Goal: Task Accomplishment & Management: Manage account settings

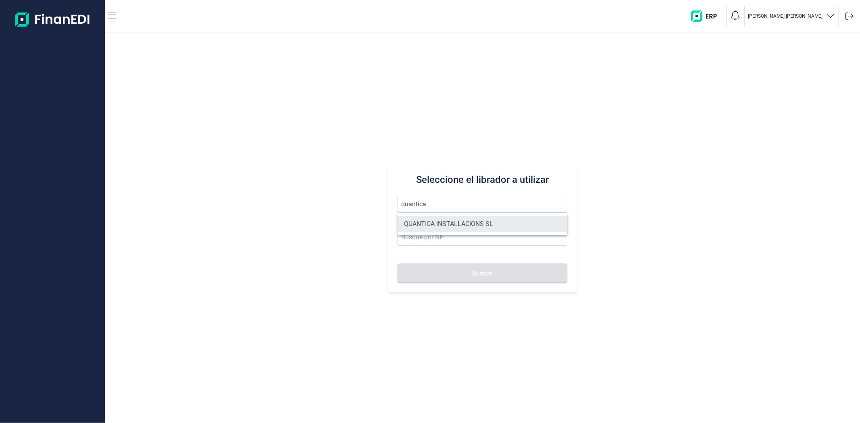
click at [426, 221] on li "QUANTICA INSTALLACIONS SL" at bounding box center [481, 224] width 169 height 16
type input "QUANTICA INSTALLACIONS SL"
type input "B67423871"
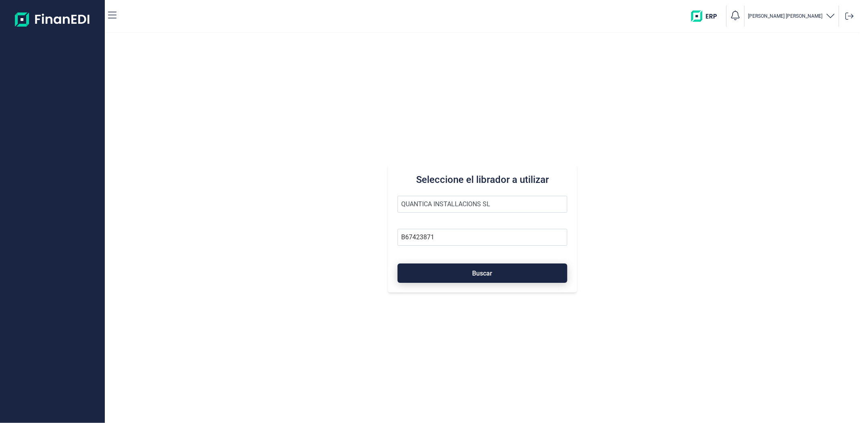
click at [430, 277] on button "Buscar" at bounding box center [481, 273] width 169 height 19
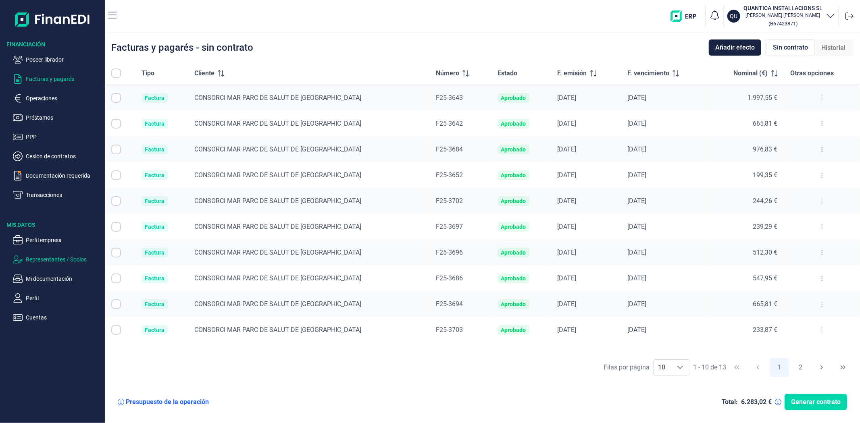
checkbox input "true"
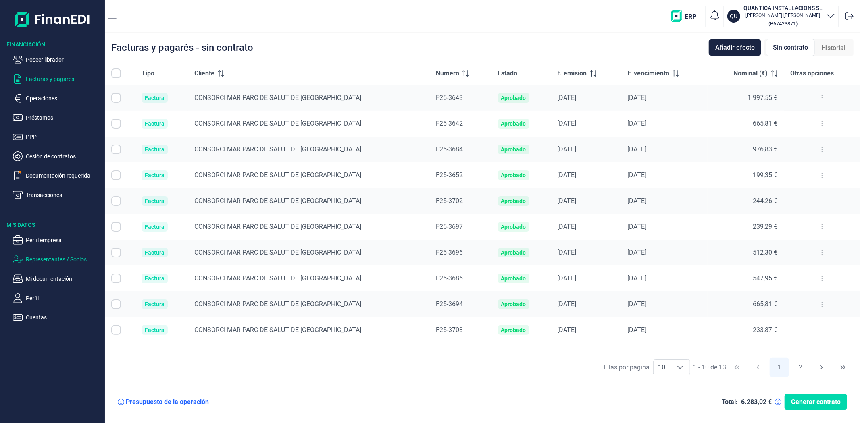
checkbox input "true"
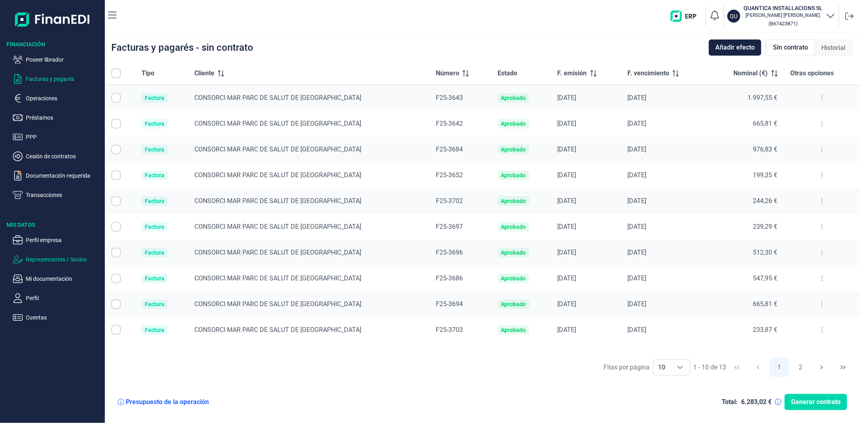
checkbox input "true"
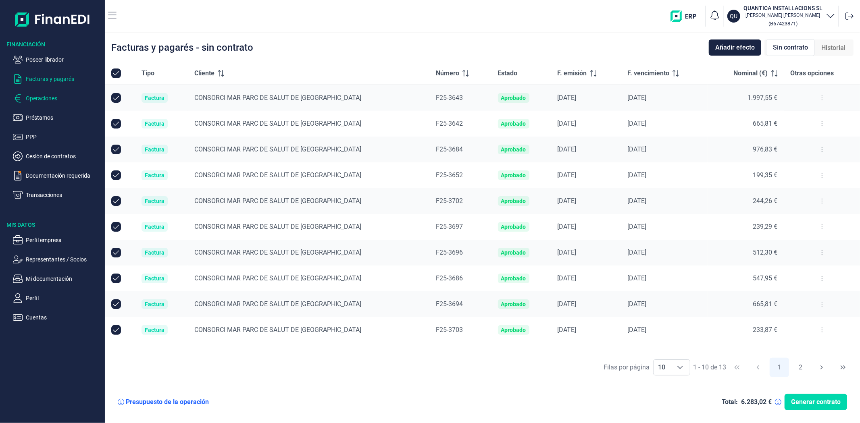
click at [43, 99] on p "Operaciones" at bounding box center [64, 99] width 76 height 10
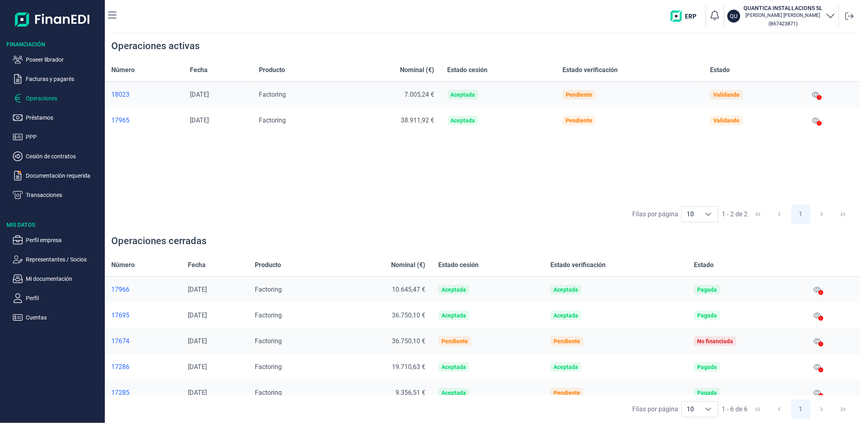
click at [820, 122] on icon at bounding box center [819, 123] width 5 height 5
click at [813, 119] on button at bounding box center [816, 120] width 14 height 13
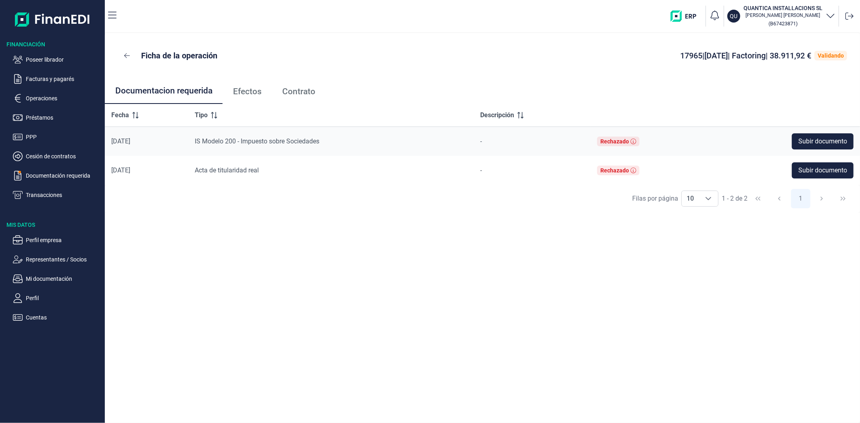
click at [259, 96] on span "Efectos" at bounding box center [247, 91] width 29 height 8
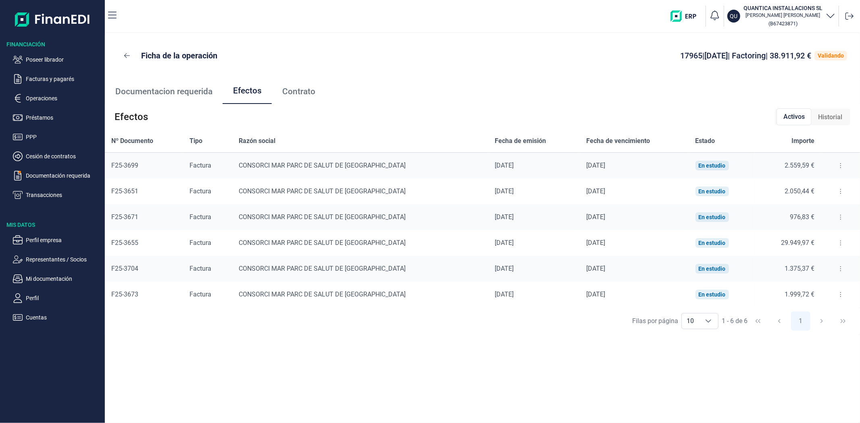
click at [839, 166] on button at bounding box center [840, 165] width 15 height 13
click at [828, 181] on li "Detalles efecto" at bounding box center [810, 186] width 67 height 15
click at [808, 186] on span "Detalles efecto" at bounding box center [813, 186] width 37 height 8
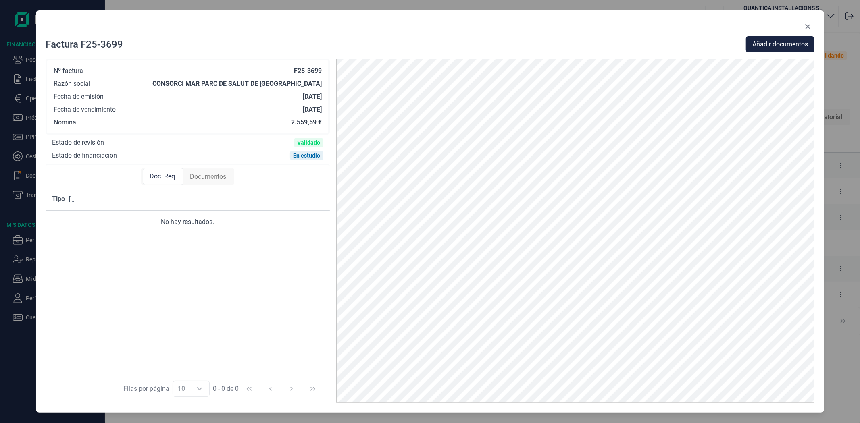
click at [200, 177] on span "Documentos" at bounding box center [208, 177] width 36 height 10
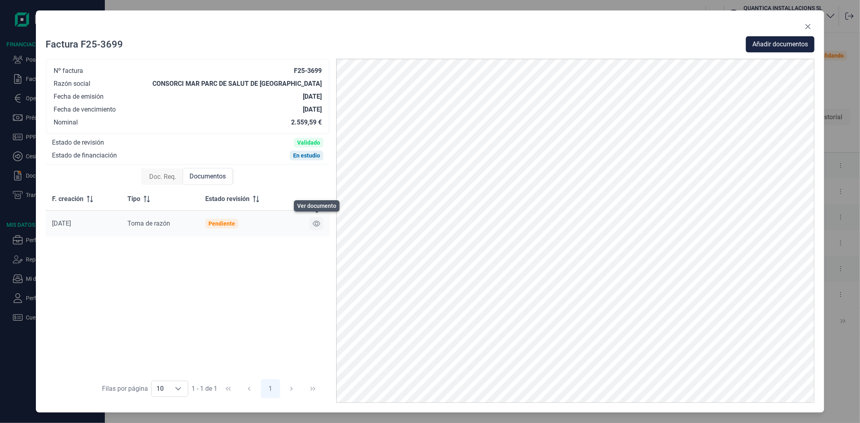
click at [319, 223] on icon at bounding box center [316, 224] width 7 height 6
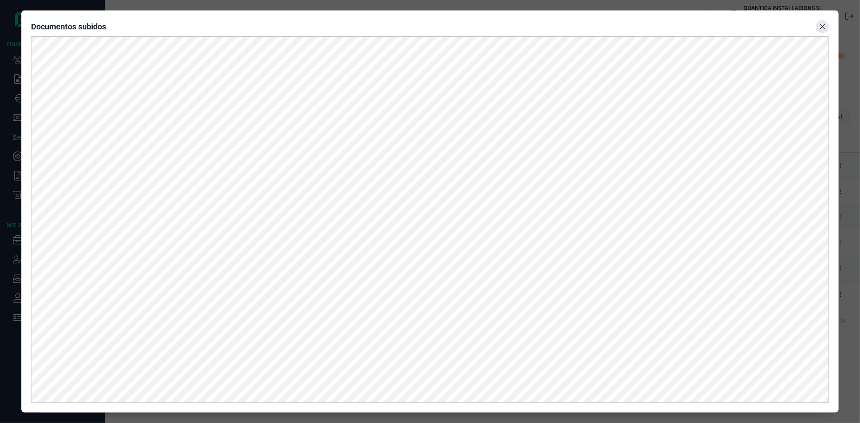
click at [822, 25] on icon "Close" at bounding box center [822, 26] width 6 height 6
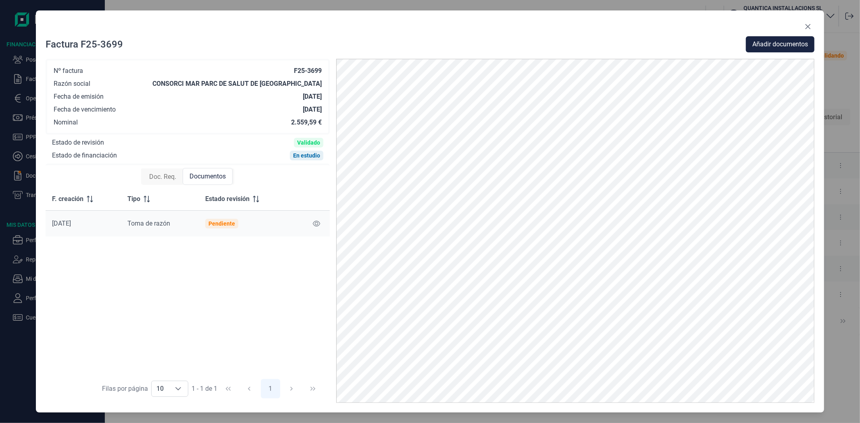
click at [175, 170] on div "Doc. Req." at bounding box center [163, 177] width 40 height 16
click at [808, 25] on icon "Close" at bounding box center [808, 26] width 6 height 6
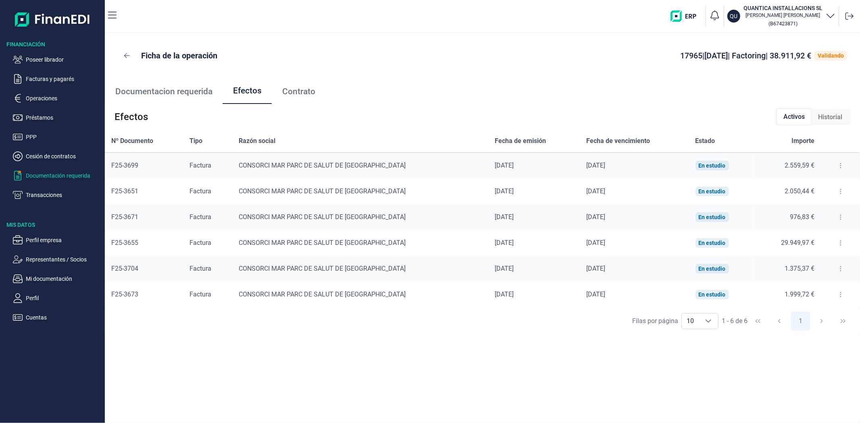
click at [70, 175] on p "Documentación requerida" at bounding box center [64, 176] width 76 height 10
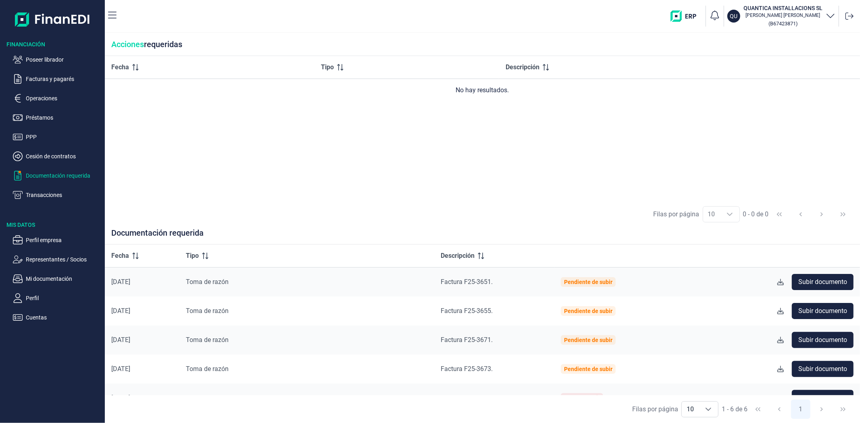
click at [581, 214] on div "Filas por página 10 10 10 0 - 0 de 0" at bounding box center [482, 214] width 755 height 28
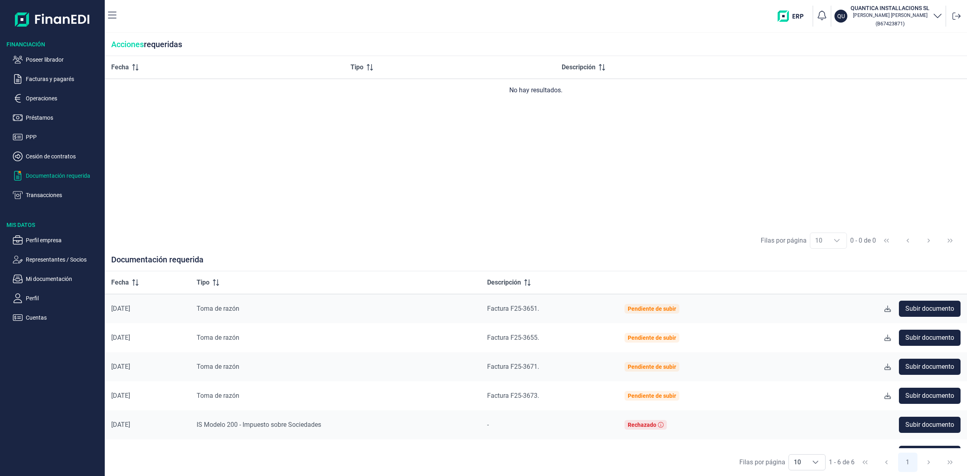
click at [654, 225] on div "Fecha Tipo Descripción No hay resultados." at bounding box center [536, 141] width 863 height 171
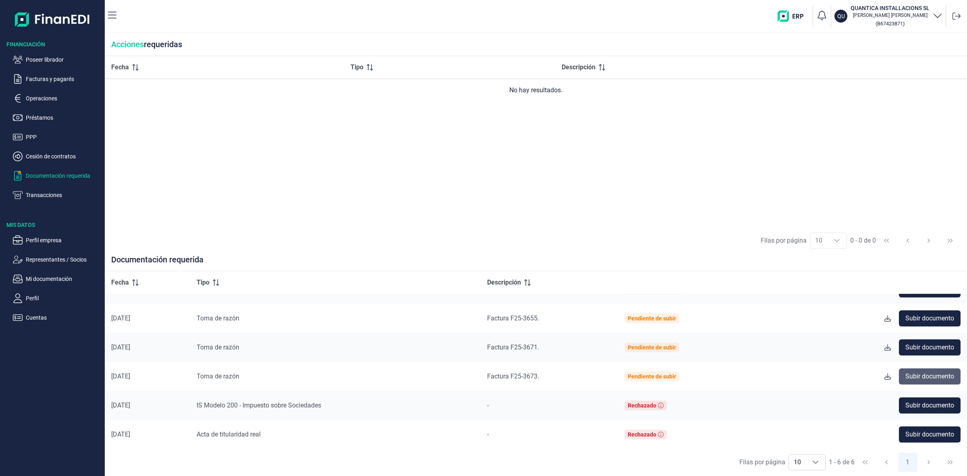
click at [859, 375] on span "Subir documento" at bounding box center [930, 377] width 49 height 10
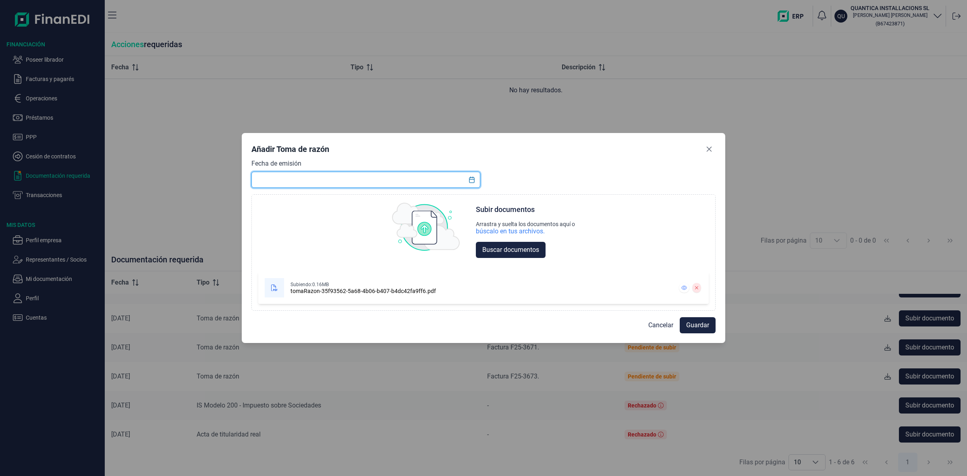
click at [357, 181] on input "text" at bounding box center [366, 180] width 229 height 16
type input "06/10/2025"
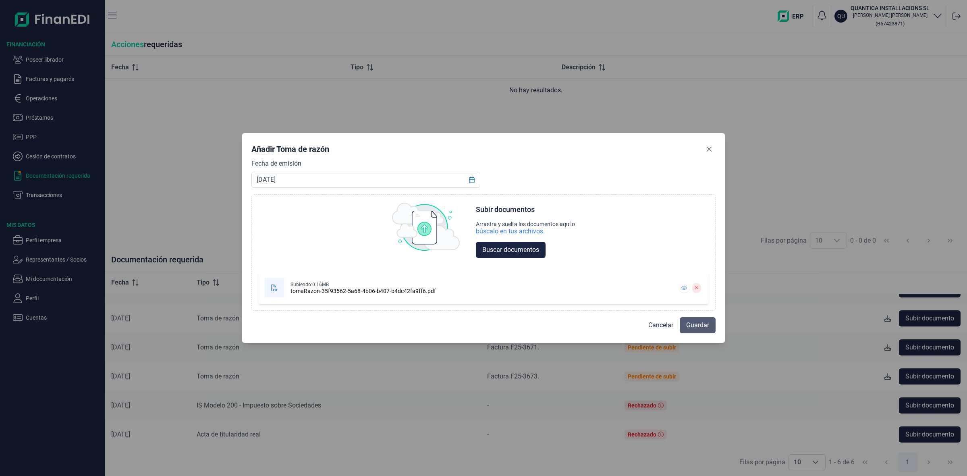
click at [692, 326] on span "Guardar" at bounding box center [697, 325] width 23 height 10
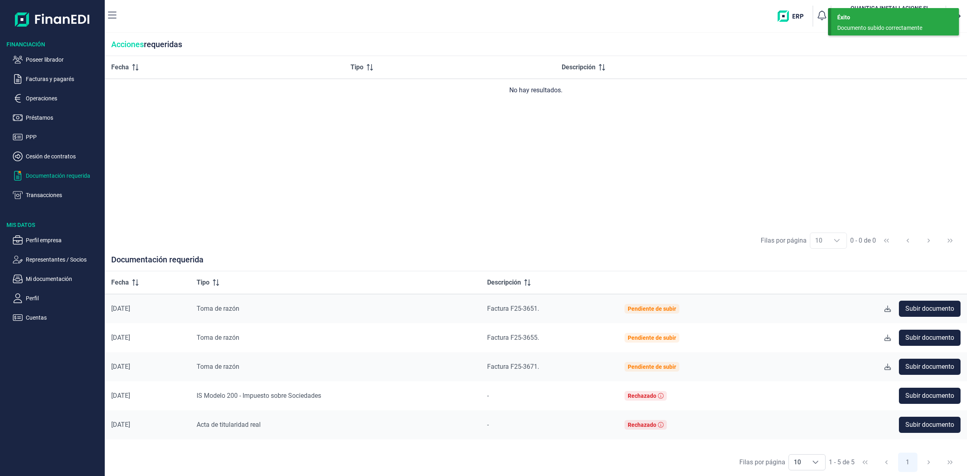
scroll to position [0, 0]
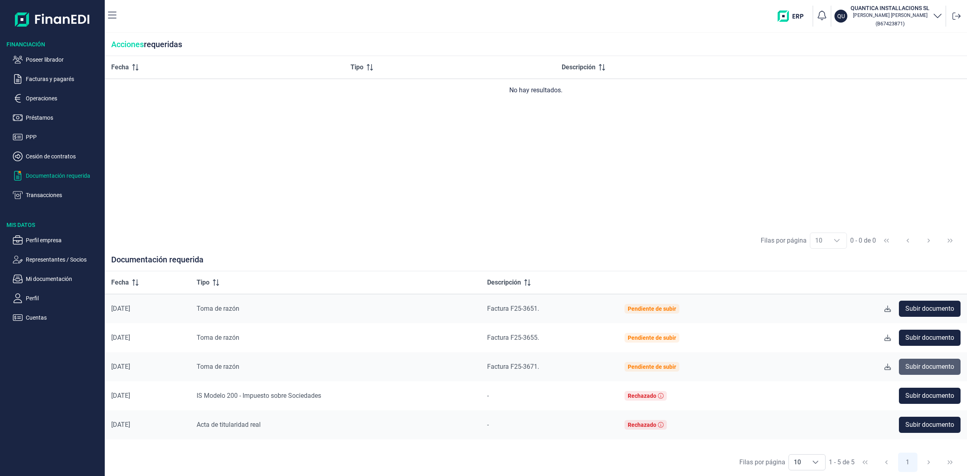
click at [859, 368] on span "Subir documento" at bounding box center [930, 367] width 49 height 10
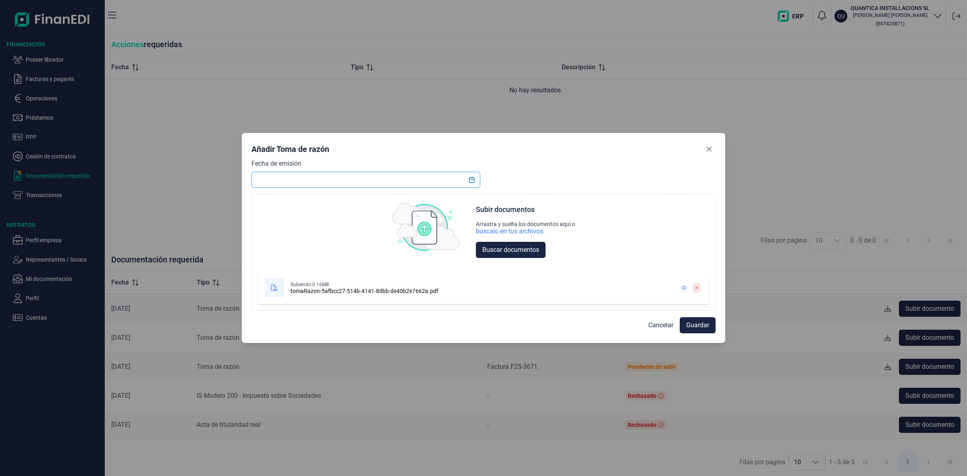
click at [440, 181] on input "text" at bounding box center [366, 180] width 229 height 16
type input "06/10/2025"
click at [697, 323] on span "Guardar" at bounding box center [697, 325] width 23 height 10
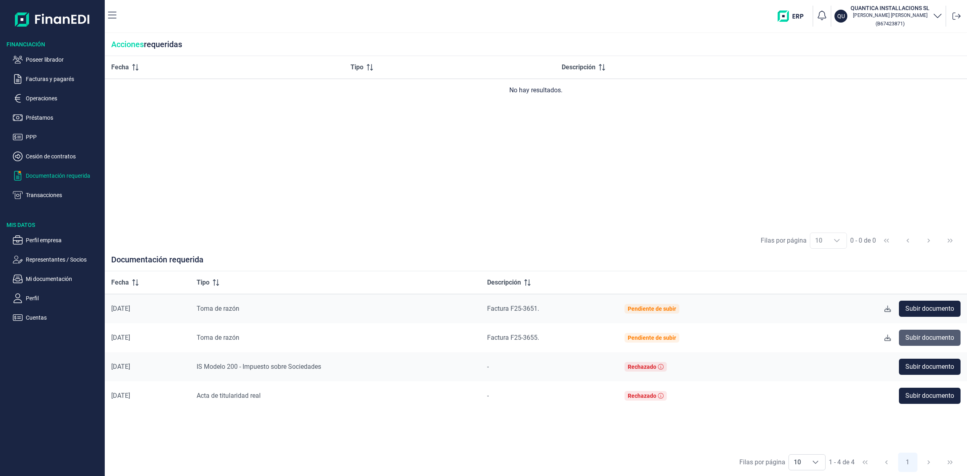
click at [859, 337] on span "Subir documento" at bounding box center [930, 338] width 49 height 10
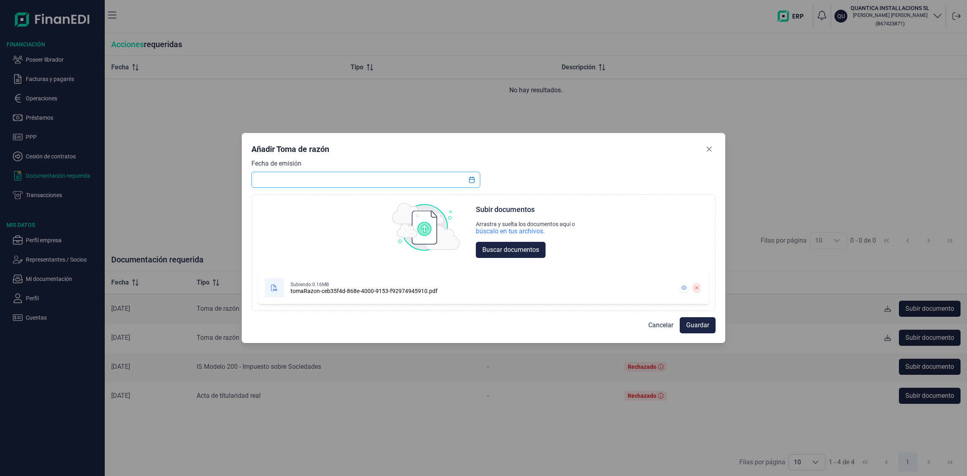
click at [270, 179] on input "text" at bounding box center [366, 180] width 229 height 16
type input "3655"
drag, startPoint x: 297, startPoint y: 177, endPoint x: 187, endPoint y: 169, distance: 111.1
click at [186, 169] on div "Añadir Toma de razón Fecha de emisión 3655 Choose Subir documentos Arrastra y s…" at bounding box center [483, 238] width 967 height 476
type input "1"
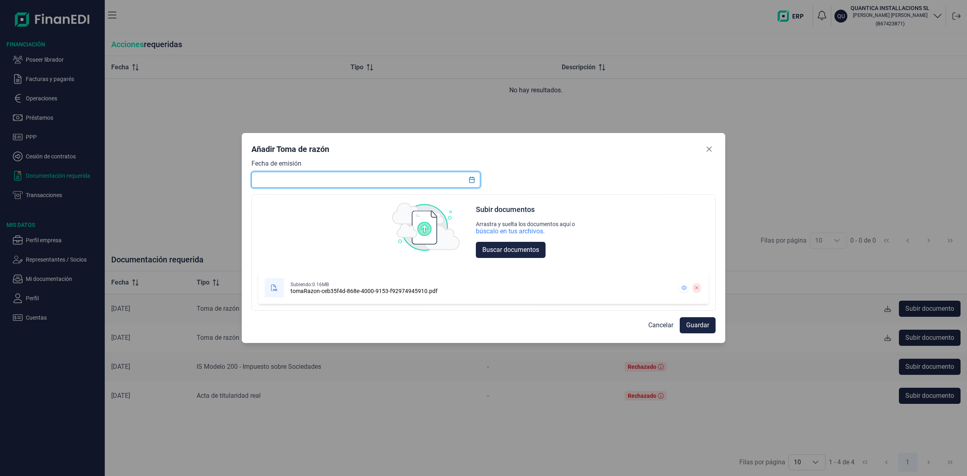
type input "6"
type input "06/10/2025"
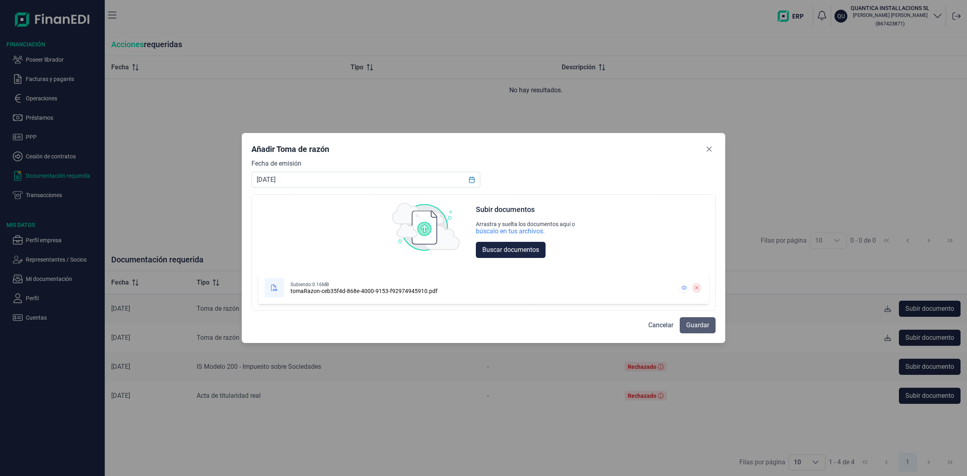
click at [709, 326] on span "Guardar" at bounding box center [697, 325] width 23 height 10
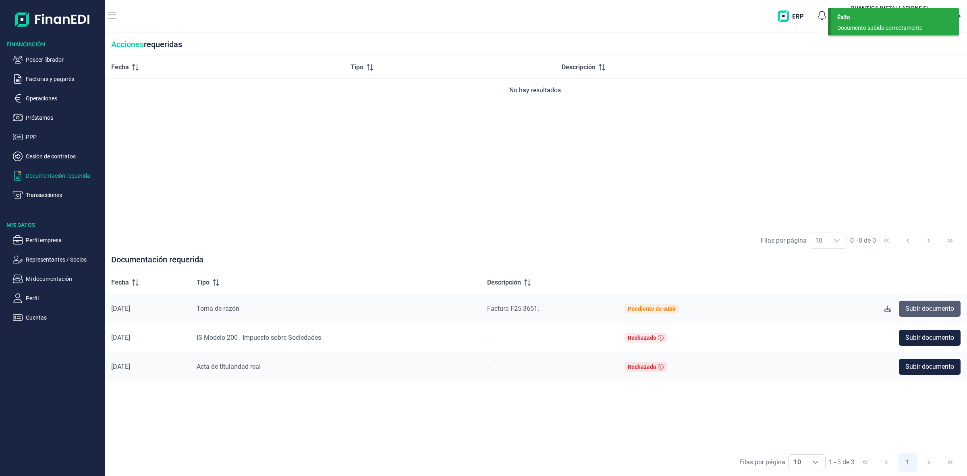
click at [859, 309] on span "Subir documento" at bounding box center [930, 309] width 49 height 10
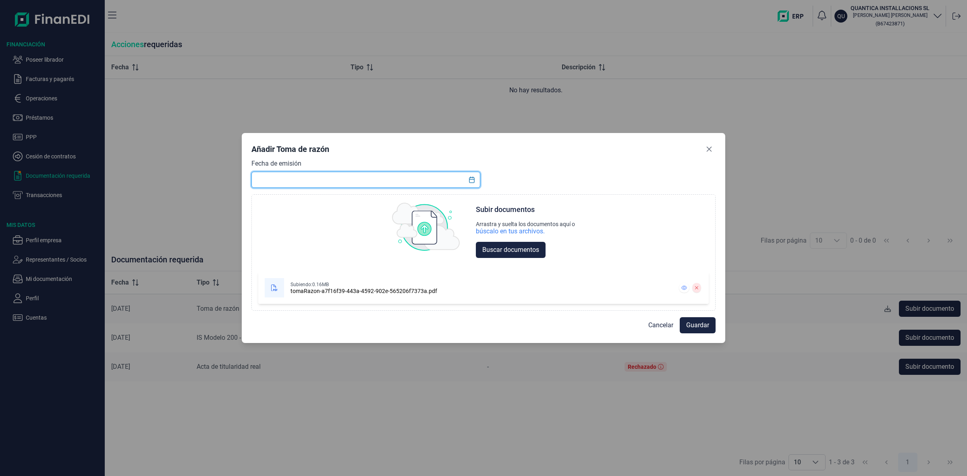
click at [323, 176] on input "text" at bounding box center [366, 180] width 229 height 16
type input "06/10/2025"
click at [701, 326] on span "Guardar" at bounding box center [697, 325] width 23 height 10
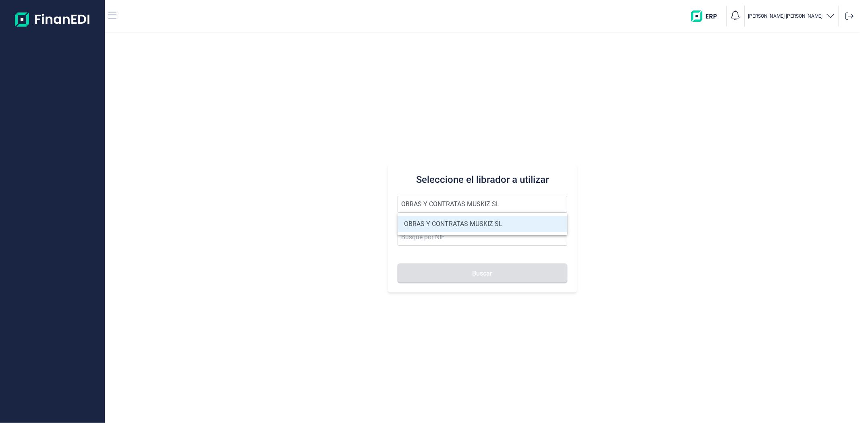
type input "OBRAS Y CONTRATAS MUSKIZ SL"
click at [465, 218] on li "OBRAS Y CONTRATAS MUSKIZ SL" at bounding box center [481, 224] width 169 height 16
type input "B95673927"
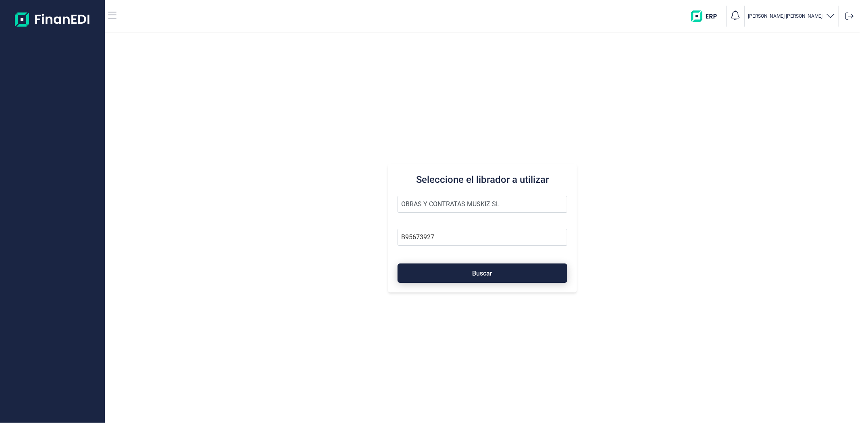
click at [476, 275] on span "Buscar" at bounding box center [482, 273] width 20 height 6
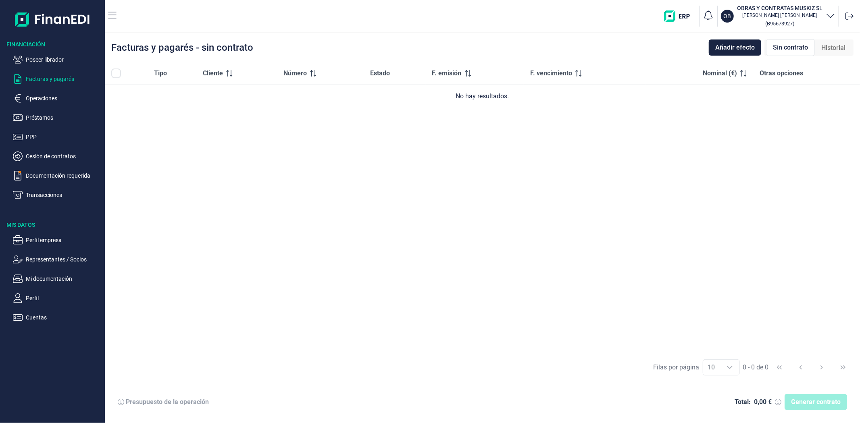
drag, startPoint x: 565, startPoint y: 59, endPoint x: 515, endPoint y: 64, distance: 50.6
click at [540, 62] on div "Facturas y pagarés - sin contrato Añadir efecto Sin contrato Historial Tipo Cli…" at bounding box center [482, 228] width 755 height 390
click at [53, 101] on p "Operaciones" at bounding box center [64, 99] width 76 height 10
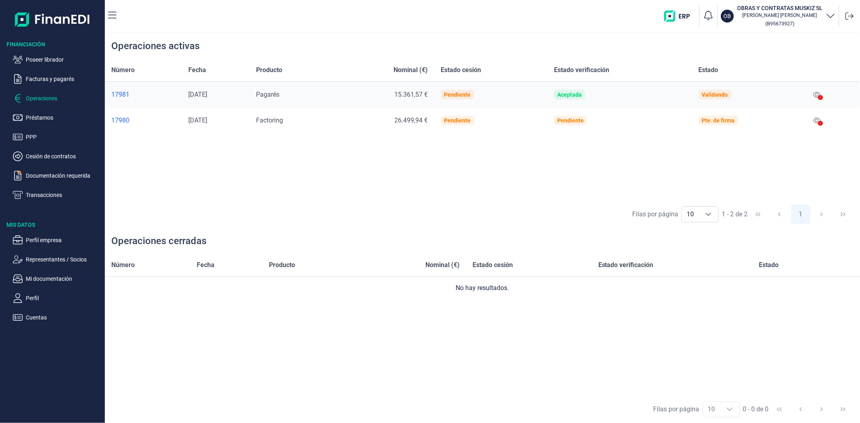
click at [293, 200] on div "Filas por página 10 10 10 1 - 2 de 2 1" at bounding box center [482, 214] width 755 height 28
click at [46, 241] on p "Perfil empresa" at bounding box center [64, 240] width 76 height 10
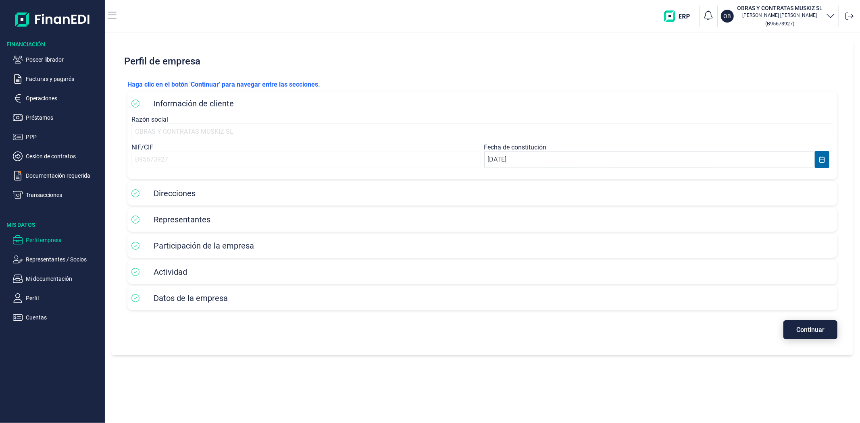
click at [791, 329] on button "Continuar" at bounding box center [810, 329] width 54 height 19
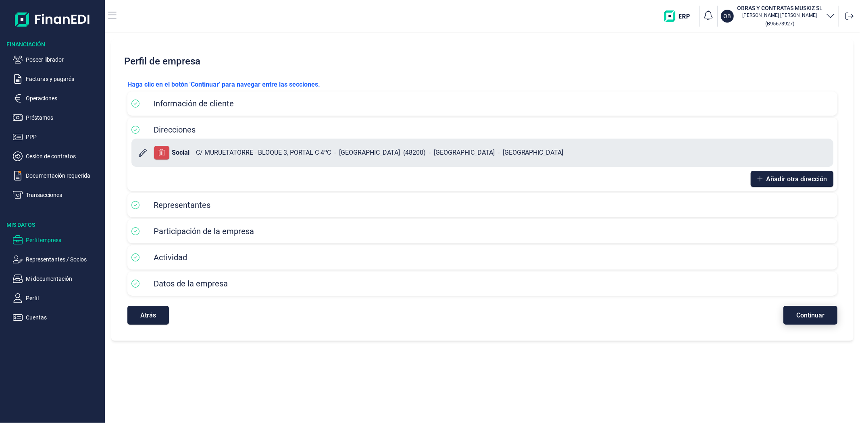
click at [795, 317] on button "Continuar" at bounding box center [810, 315] width 54 height 19
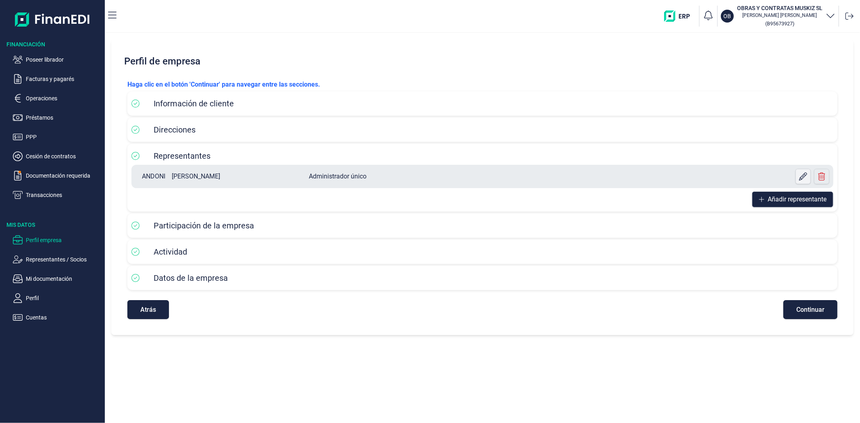
click at [800, 176] on icon at bounding box center [803, 177] width 8 height 8
select select "ES"
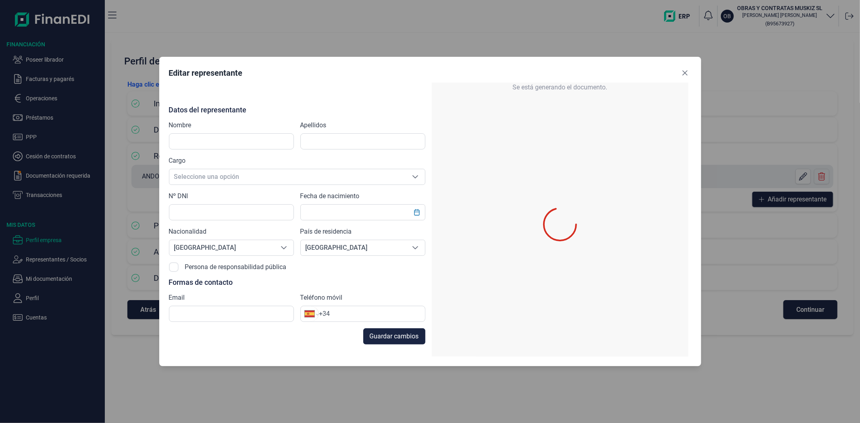
type input "ANDONI"
type input "[PERSON_NAME]"
type input "22756824A"
type input "[EMAIL_ADDRESS][DOMAIN_NAME]"
type input "[PHONE_NUMBER]"
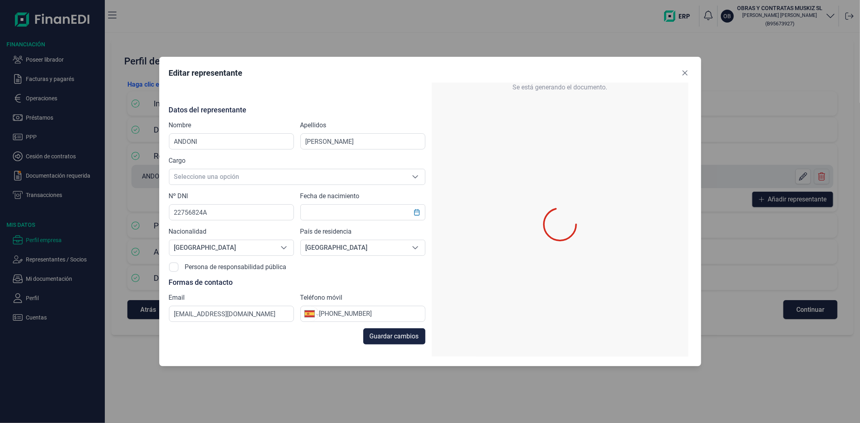
type input "[DATE]"
click at [684, 73] on icon "Close" at bounding box center [684, 73] width 5 height 5
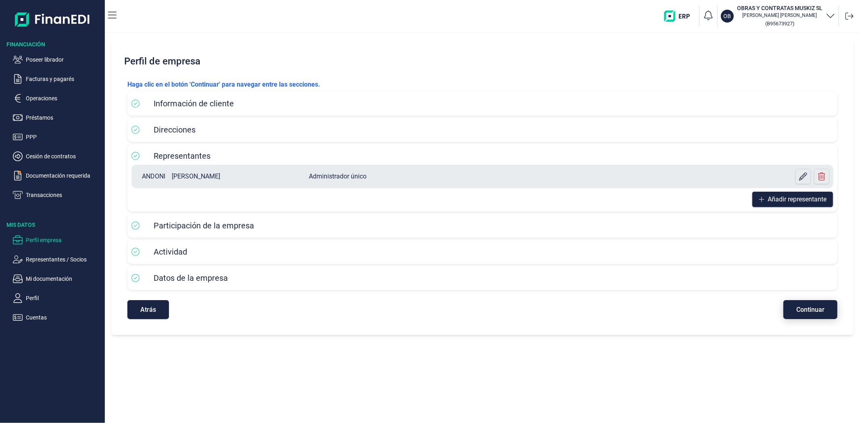
click at [823, 308] on span "Continuar" at bounding box center [810, 310] width 28 height 6
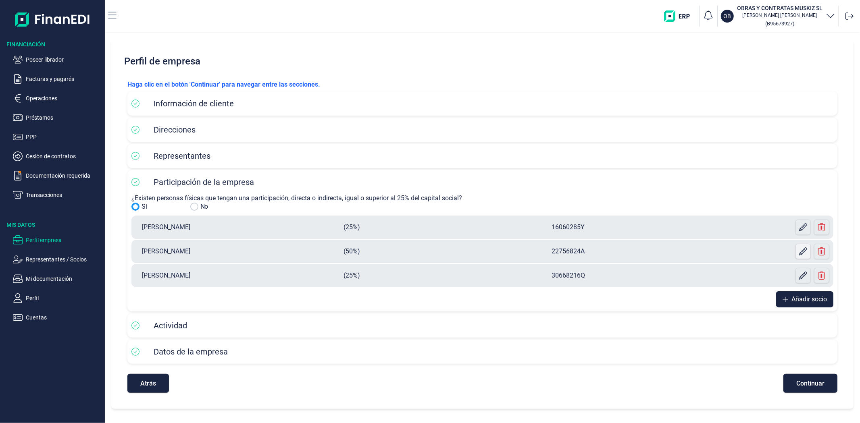
click at [799, 250] on icon at bounding box center [803, 252] width 8 height 8
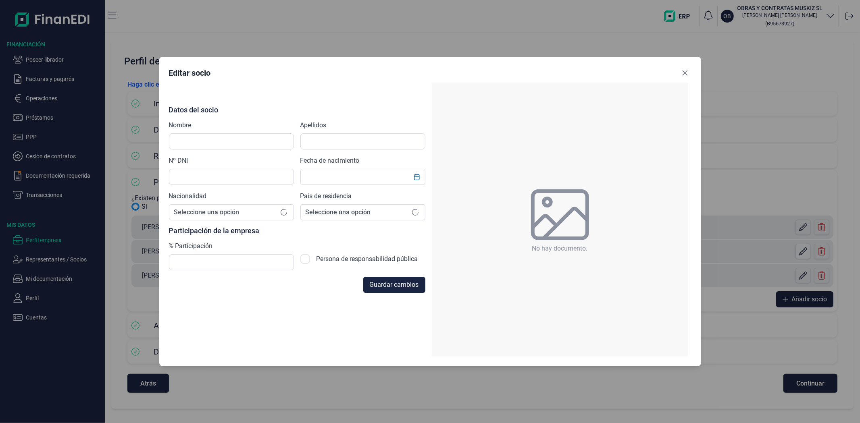
type input "ANDONI"
type input "[PERSON_NAME]"
type input "22756824A"
type input "[DATE]"
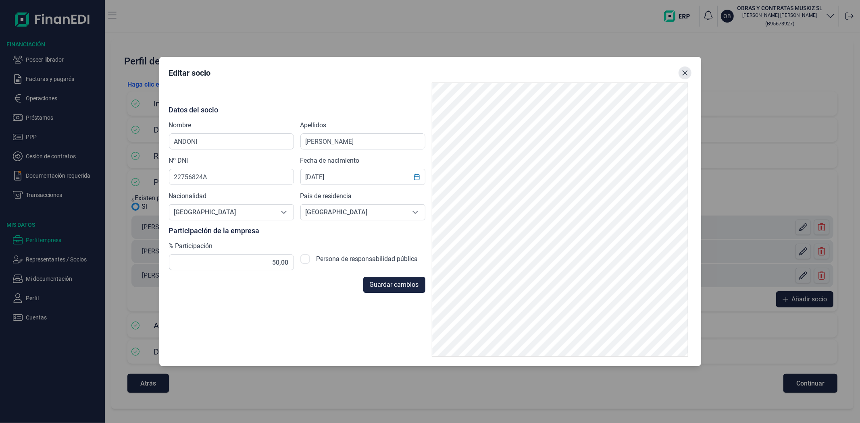
click at [684, 73] on icon "Close" at bounding box center [684, 73] width 5 height 5
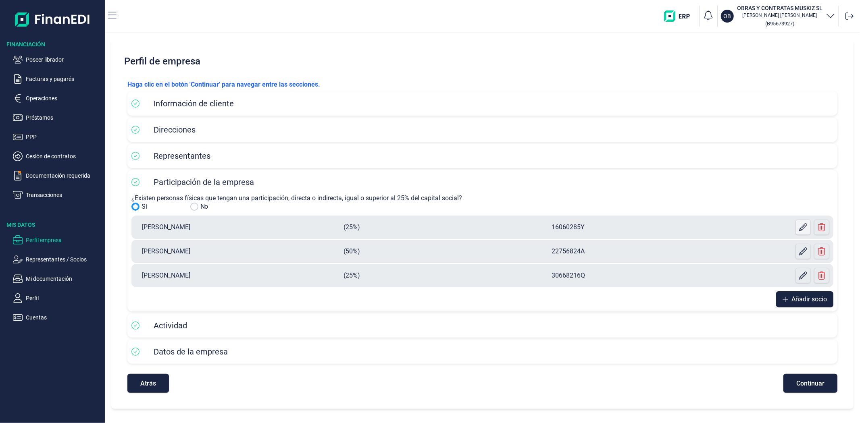
click at [800, 227] on icon at bounding box center [803, 227] width 8 height 8
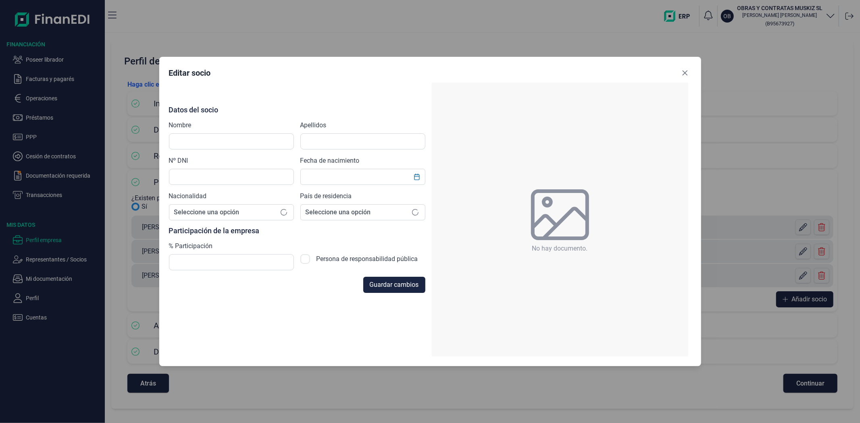
type input "[PERSON_NAME]"
type input "[PERSON_NAME] [PERSON_NAME]"
type input "16060285Y"
checkbox input "true"
type input "[DATE]"
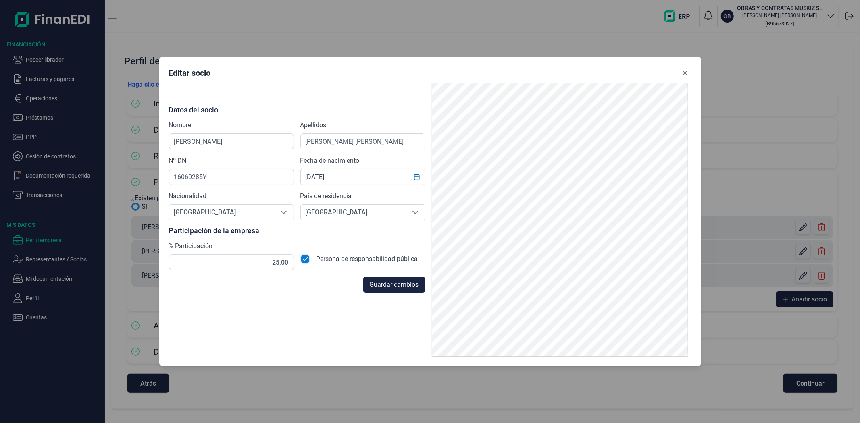
click at [306, 256] on input "checkbox" at bounding box center [305, 259] width 10 height 10
checkbox input "false"
click at [372, 287] on span "Guardar cambios" at bounding box center [394, 285] width 49 height 10
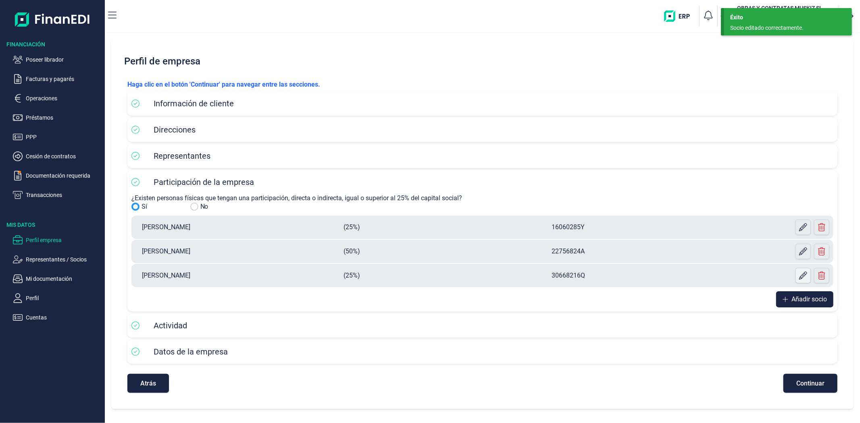
click at [799, 276] on icon at bounding box center [803, 276] width 8 height 8
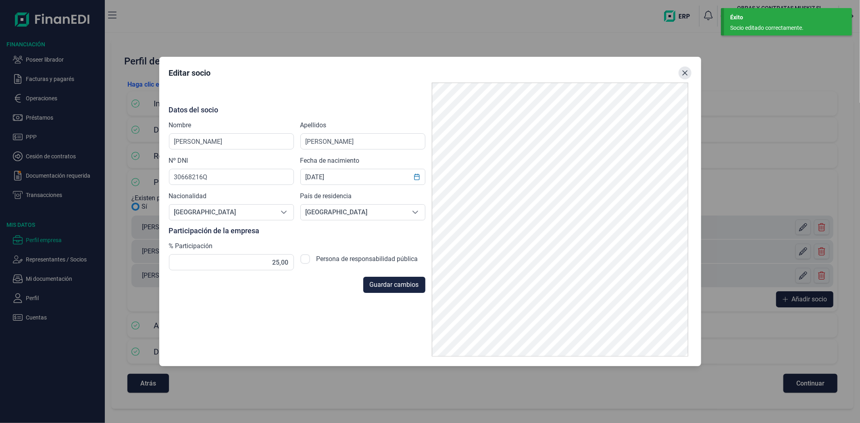
click at [682, 74] on icon "Close" at bounding box center [685, 73] width 6 height 6
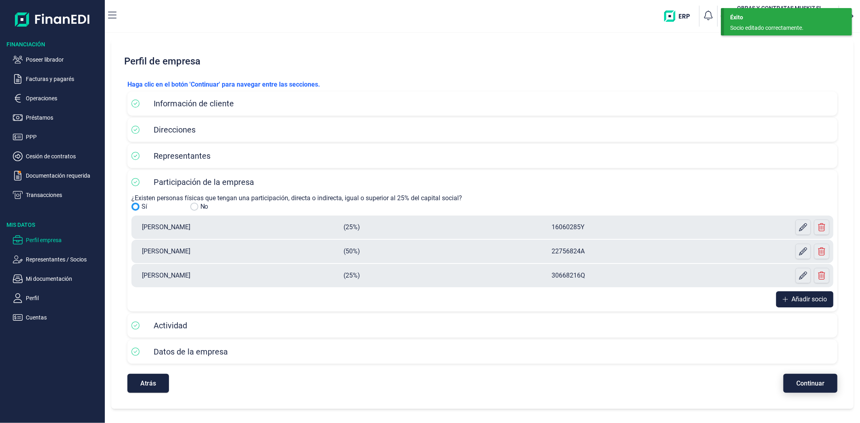
click at [808, 386] on span "Continuar" at bounding box center [810, 384] width 28 height 6
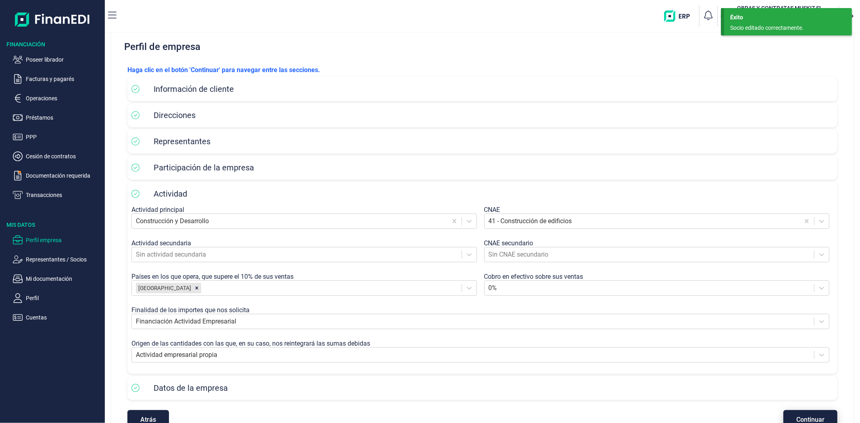
scroll to position [37, 0]
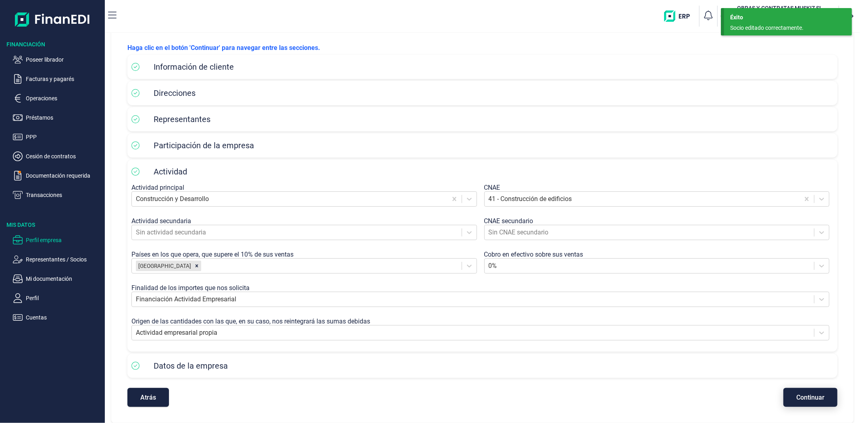
click at [817, 397] on span "Continuar" at bounding box center [810, 398] width 28 height 6
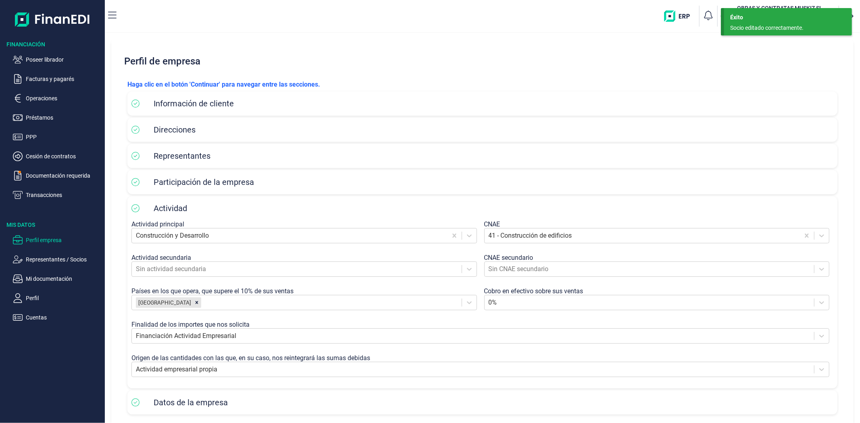
select select "ES"
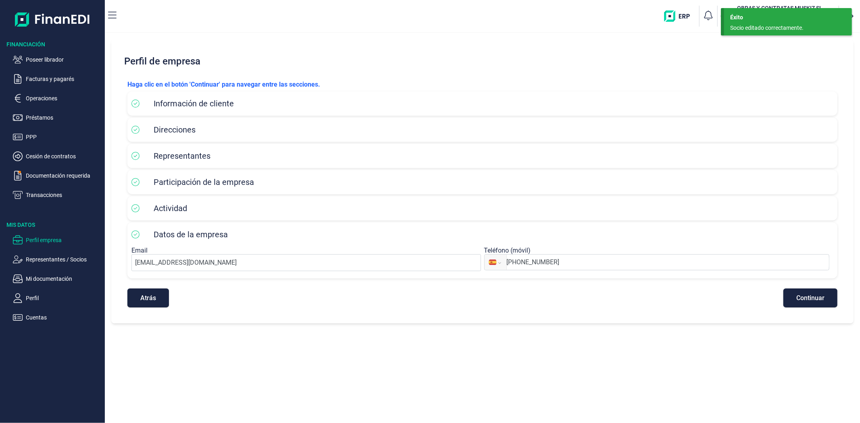
drag, startPoint x: 800, startPoint y: 305, endPoint x: 776, endPoint y: 313, distance: 25.1
click at [793, 308] on div "Haga clic en el botón 'Continuar' para navegar entre las secciones. Información…" at bounding box center [482, 193] width 723 height 241
drag, startPoint x: 810, startPoint y: 296, endPoint x: 767, endPoint y: 308, distance: 45.1
click at [789, 302] on button "Continuar" at bounding box center [810, 298] width 54 height 19
click at [760, 24] on div "Socio editado correctamente." at bounding box center [785, 28] width 110 height 8
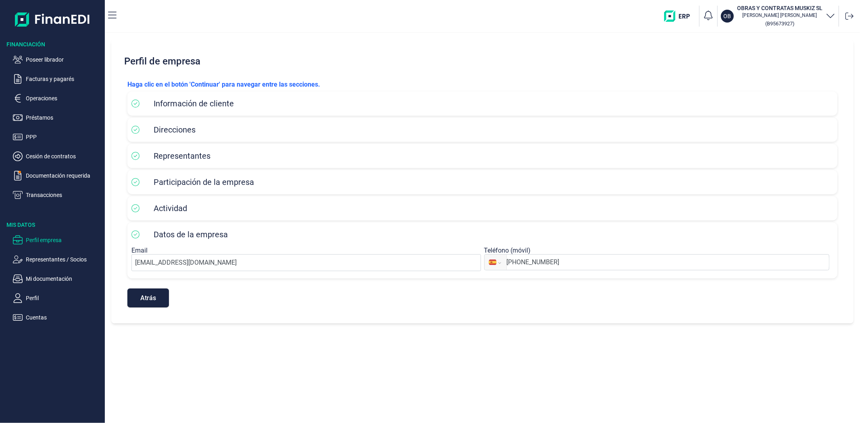
click at [832, 15] on icon "button" at bounding box center [831, 15] width 10 height 10
drag, startPoint x: 794, startPoint y: 52, endPoint x: 681, endPoint y: 57, distance: 113.0
click at [681, 57] on div "OB OBRAS Y CONTRATAS MUSKIZ SL [PERSON_NAME]" at bounding box center [747, 60] width 177 height 19
copy div "OBRAS Y CONTRATAS MUSKIZ SL"
